Goal: Transaction & Acquisition: Subscribe to service/newsletter

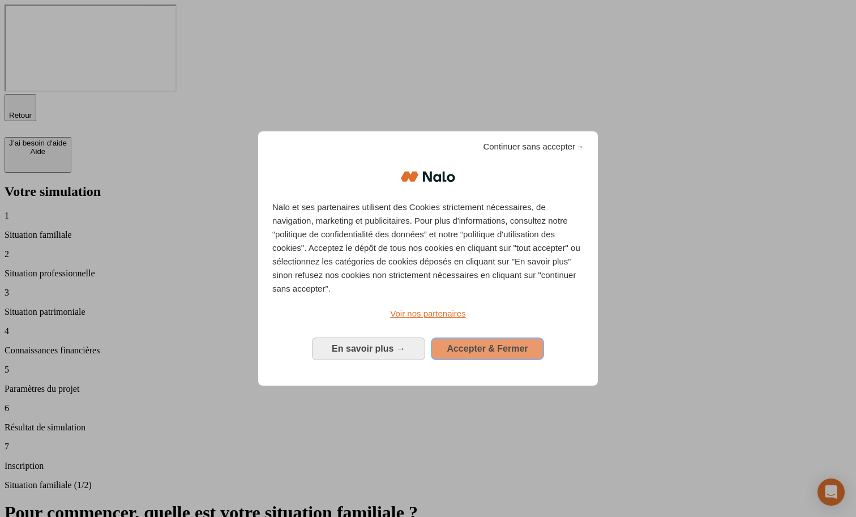
click at [489, 344] on span "Accepter & Fermer" at bounding box center [487, 349] width 81 height 10
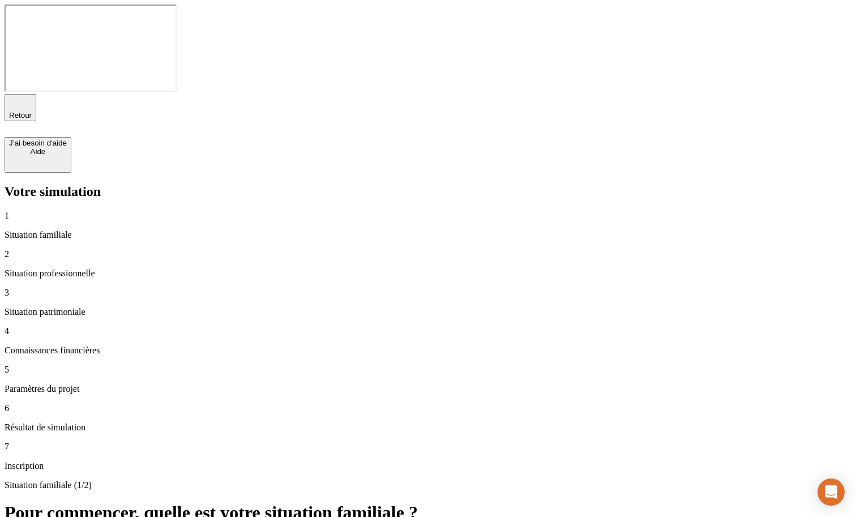
drag, startPoint x: 543, startPoint y: 143, endPoint x: 439, endPoint y: 203, distance: 119.6
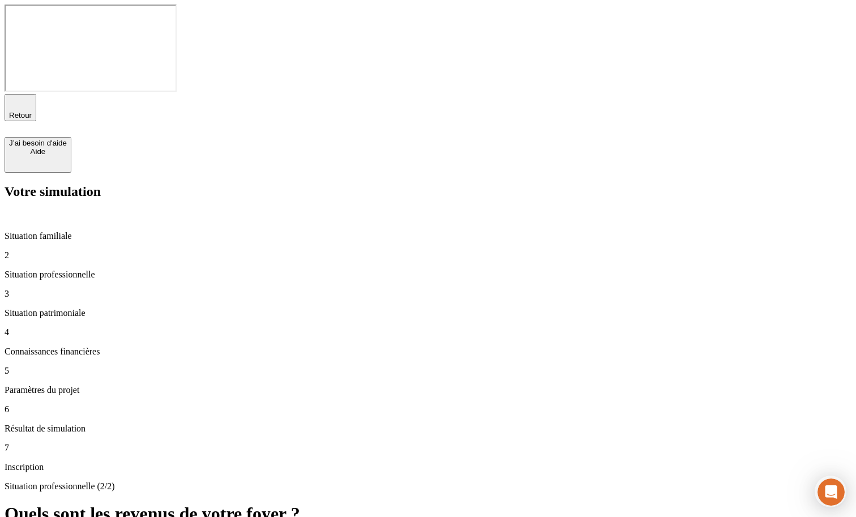
type input "60 000"
type input "50 000"
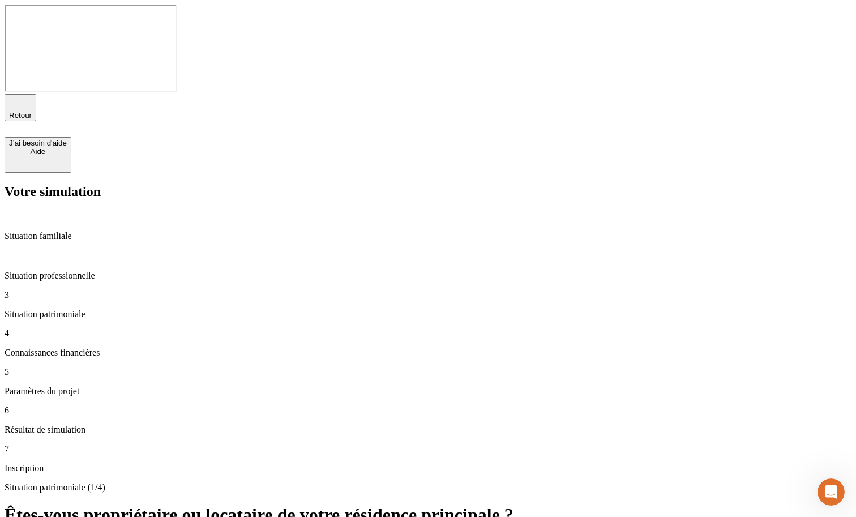
type input "800"
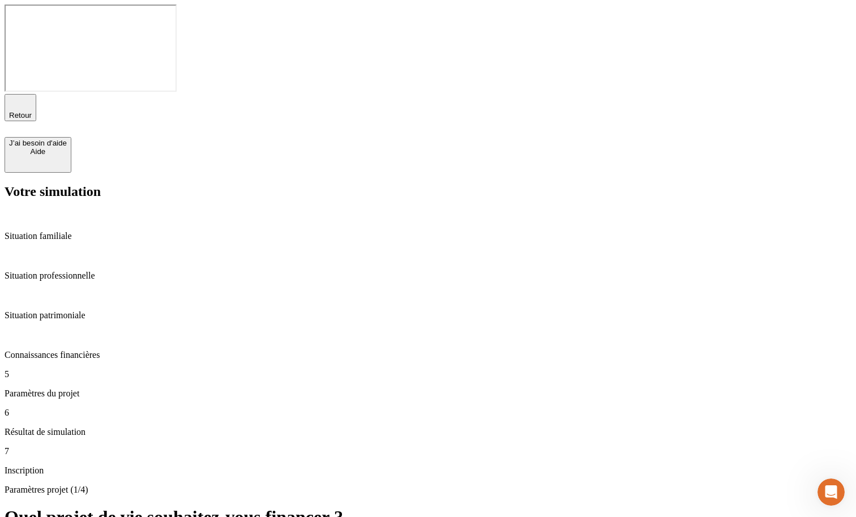
type input "28"
type input "62"
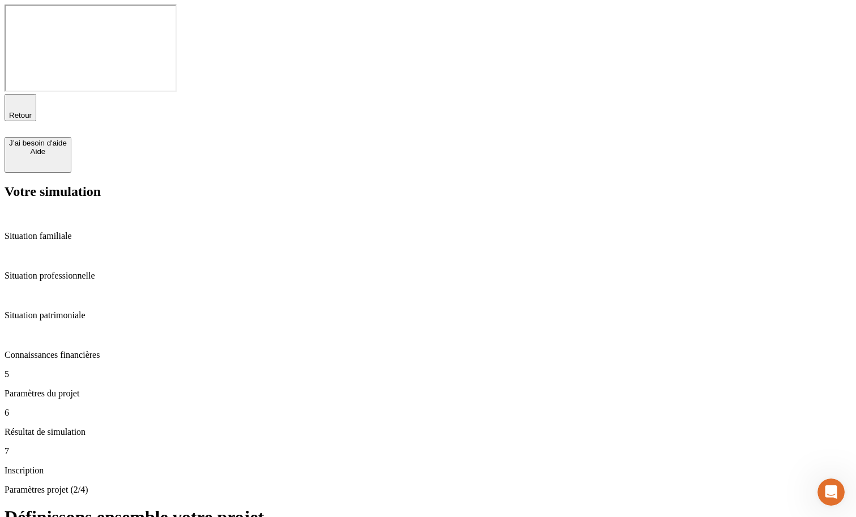
click at [103, 271] on p "Situation professionnelle" at bounding box center [428, 276] width 847 height 10
type input "120 000"
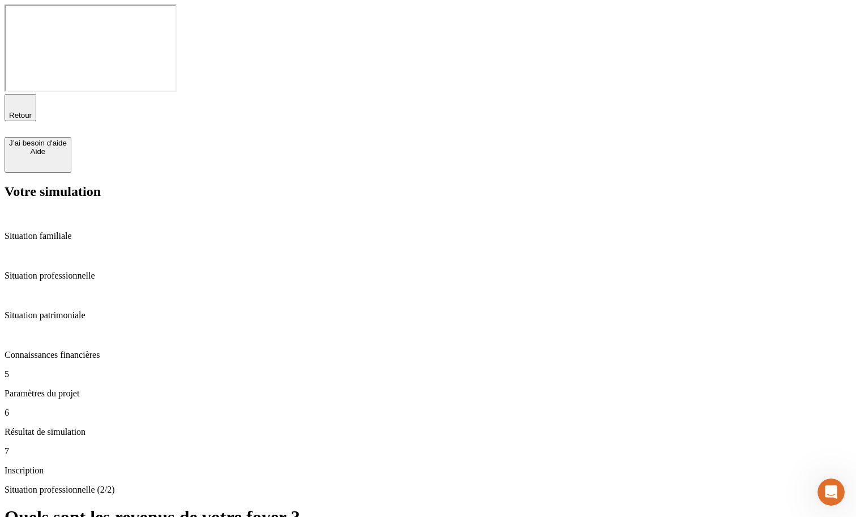
click at [99, 330] on div "Connaissances financières" at bounding box center [428, 345] width 847 height 31
click at [93, 389] on p "Paramètres du projet" at bounding box center [428, 394] width 847 height 10
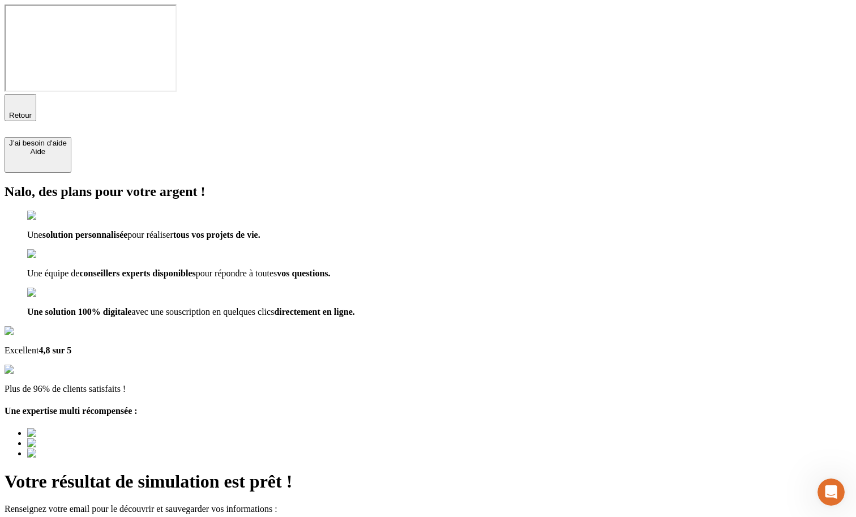
type input "a@[DOMAIN_NAME]"
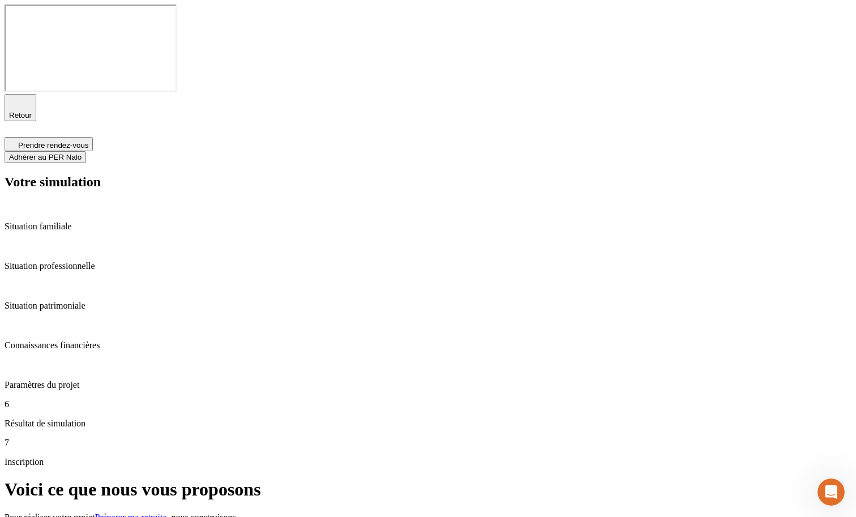
click at [86, 151] on button "Adhérer au PER Nalo" at bounding box center [46, 157] width 82 height 12
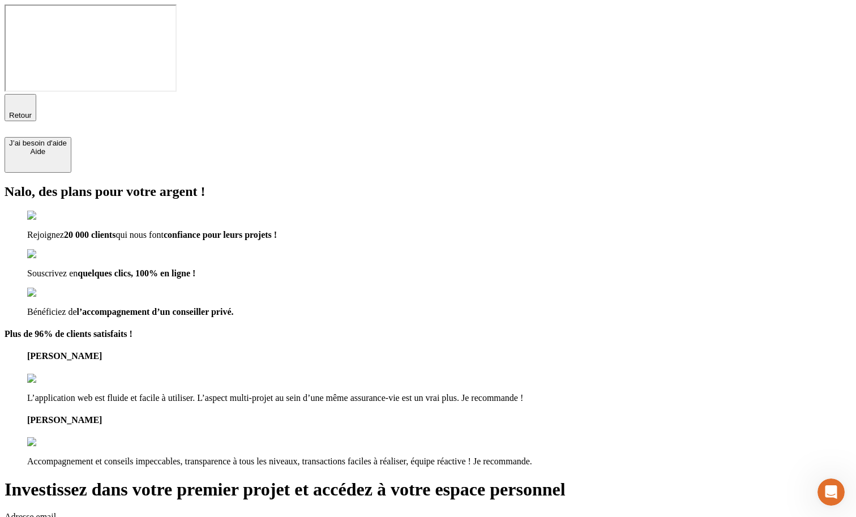
type input "[EMAIL_ADDRESS][DOMAIN_NAME]"
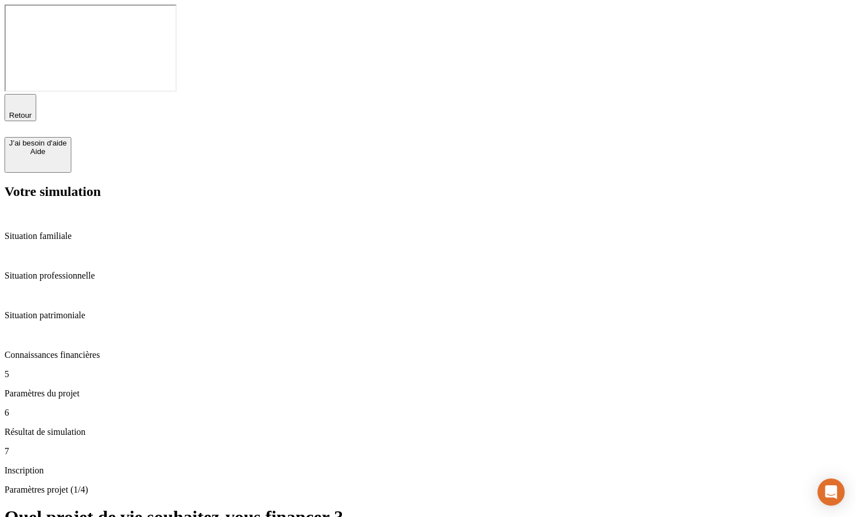
click at [26, 94] on div "Retour J’ai besoin d'aide Aide" at bounding box center [428, 133] width 847 height 79
click at [32, 111] on span "Retour" at bounding box center [20, 115] width 23 height 8
